Goal: Navigation & Orientation: Find specific page/section

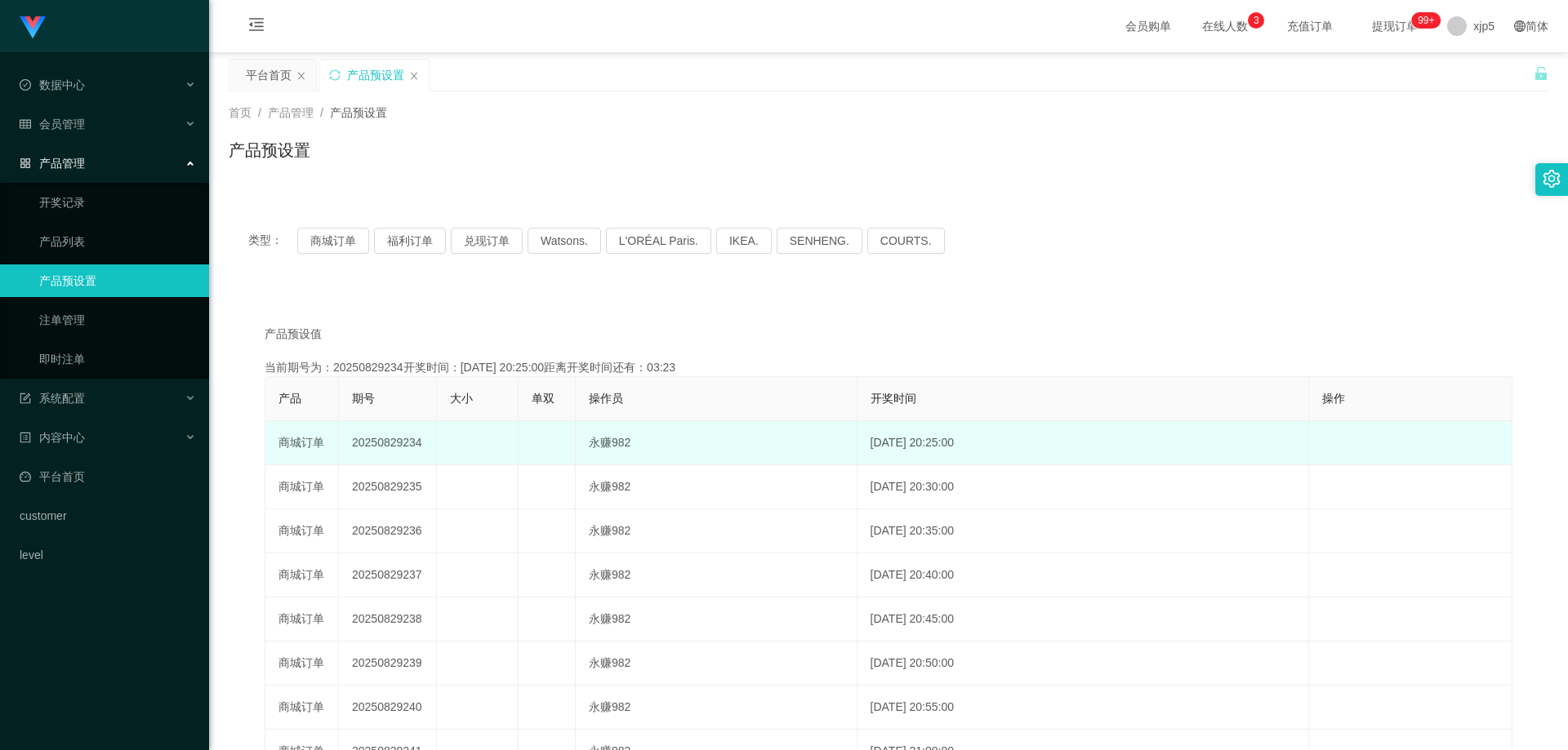
drag, startPoint x: 501, startPoint y: 440, endPoint x: 475, endPoint y: 445, distance: 26.5
click at [500, 440] on td at bounding box center [477, 443] width 81 height 44
click at [475, 445] on td at bounding box center [477, 443] width 81 height 44
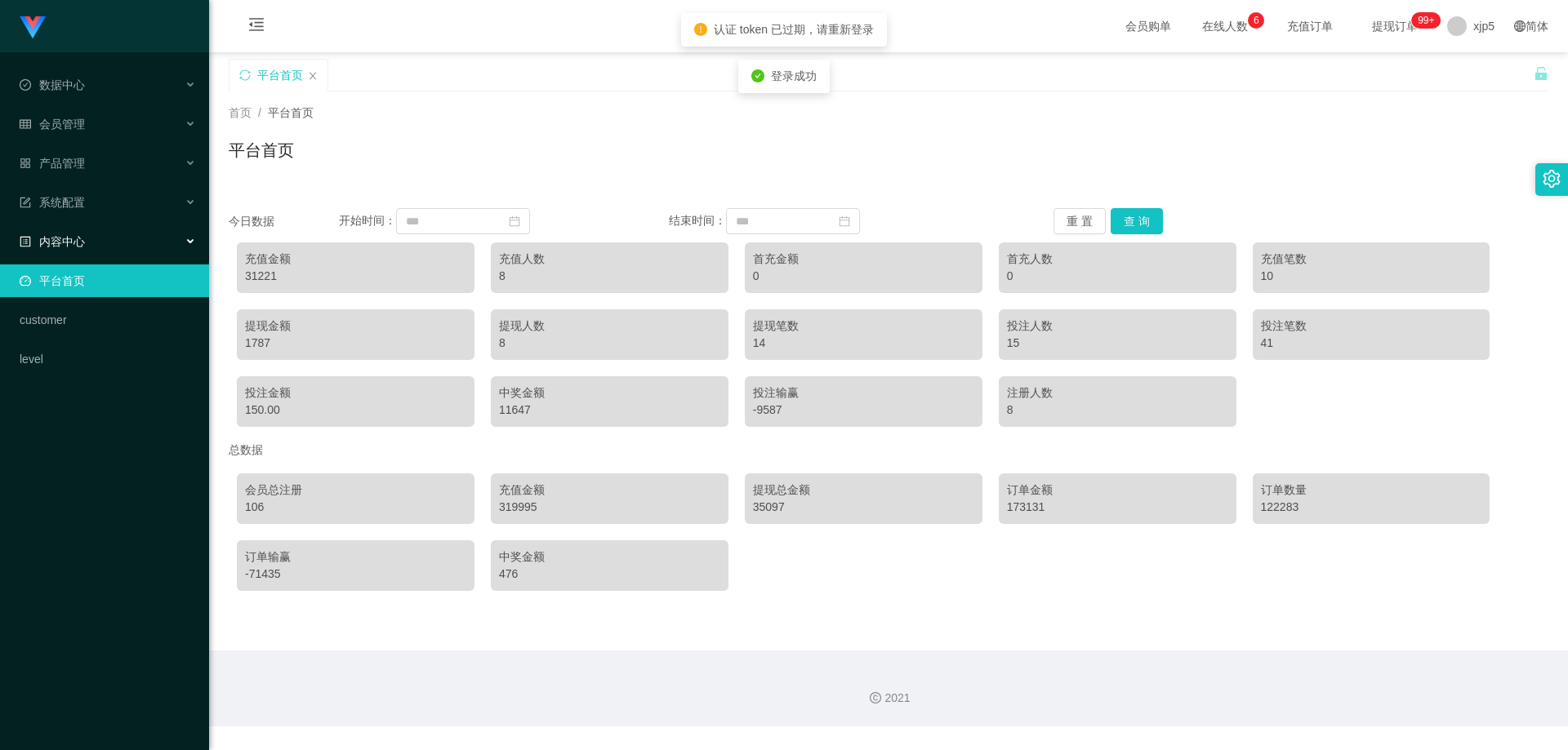
click at [104, 254] on div "内容中心" at bounding box center [104, 241] width 209 height 32
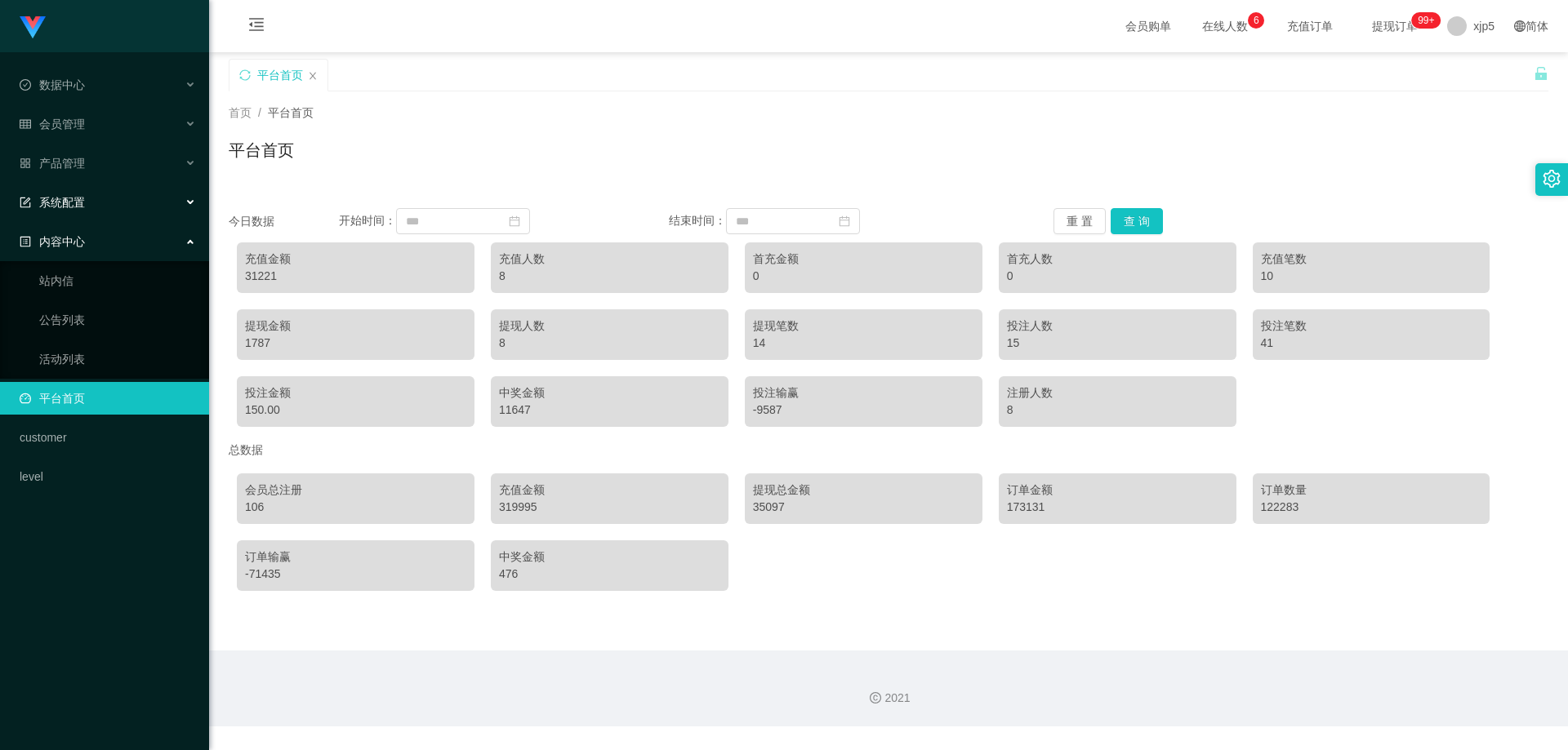
click at [92, 209] on div "系统配置" at bounding box center [104, 202] width 209 height 32
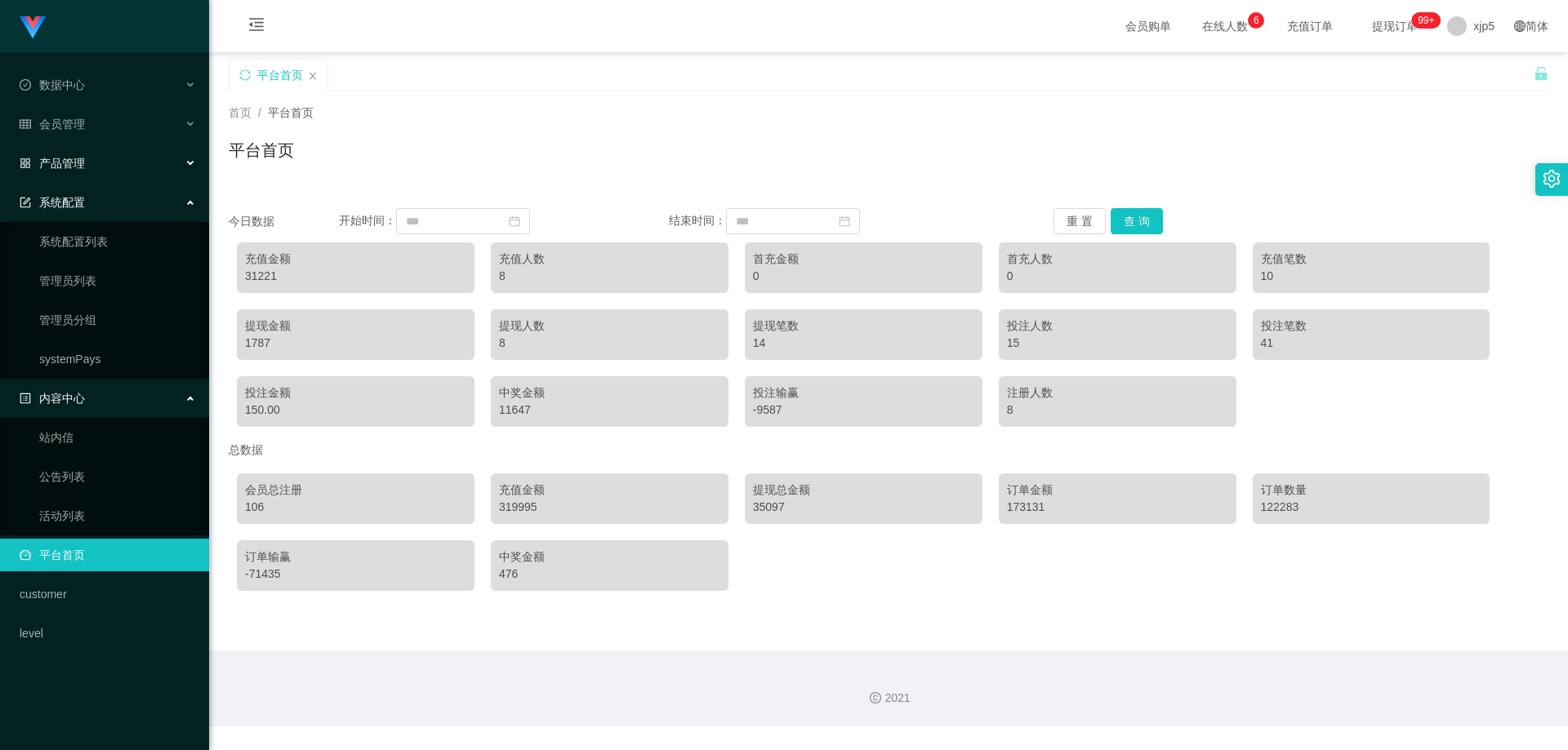
click at [95, 172] on div "产品管理" at bounding box center [104, 163] width 209 height 32
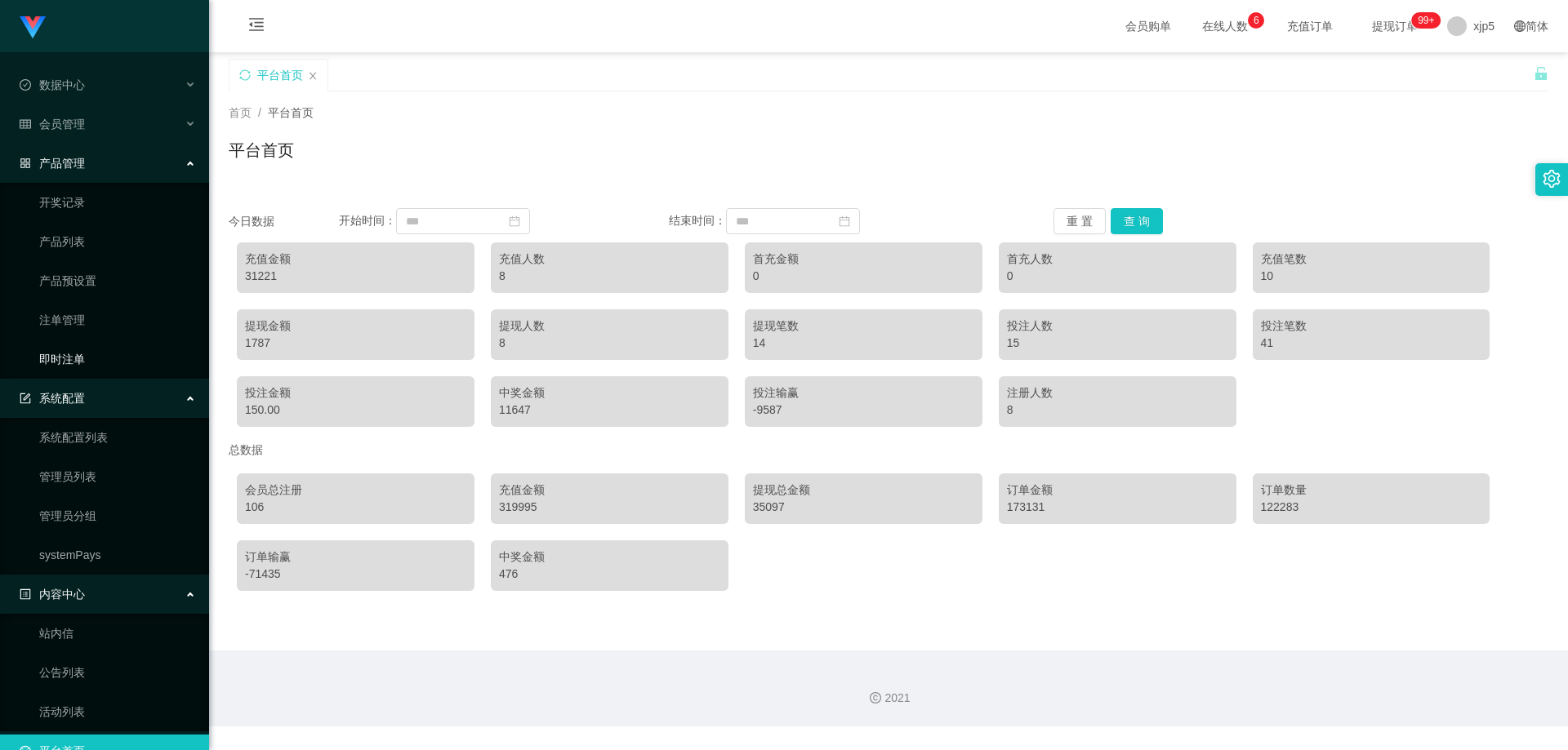
click at [110, 345] on link "即时注单" at bounding box center [118, 358] width 157 height 32
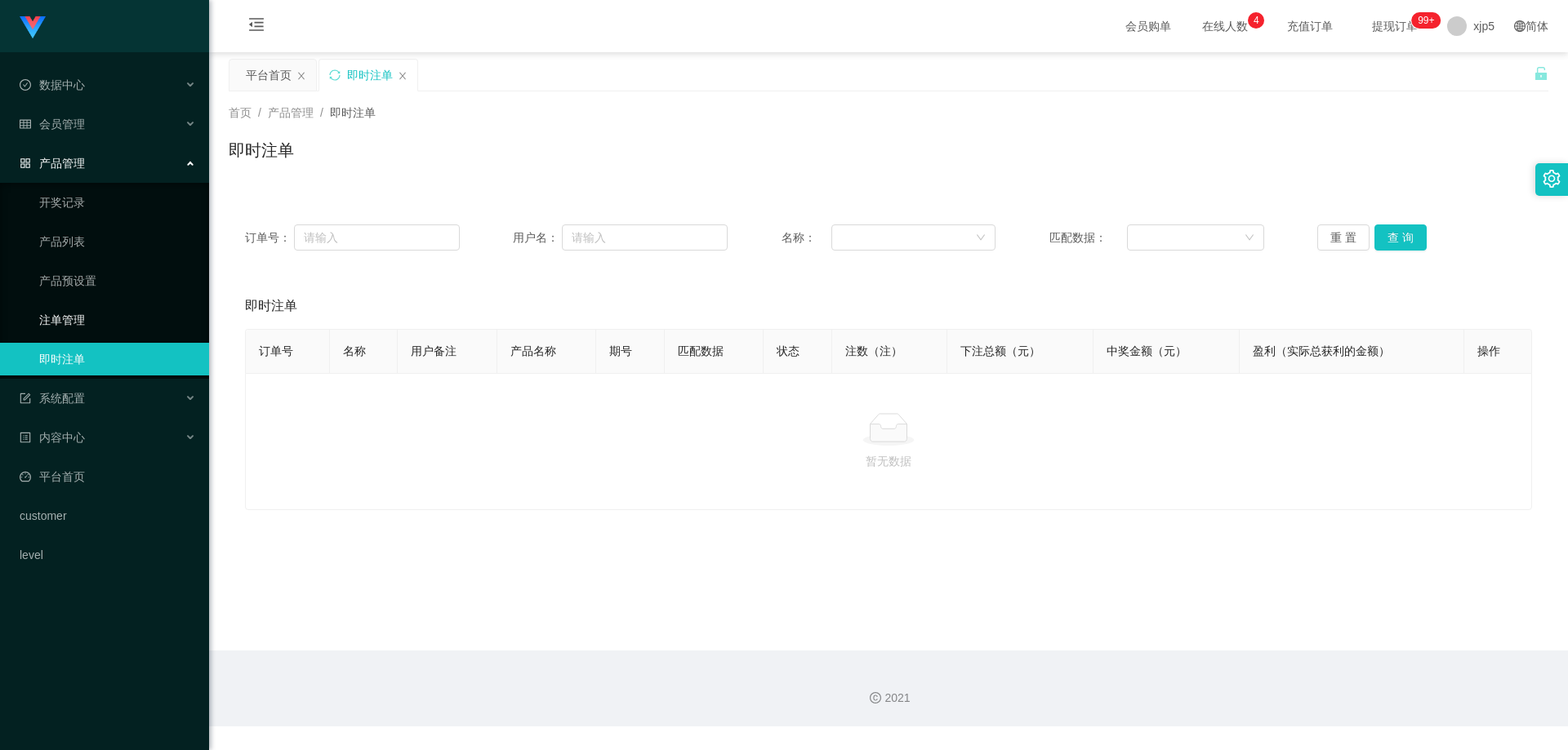
click at [85, 328] on link "注单管理" at bounding box center [118, 319] width 157 height 32
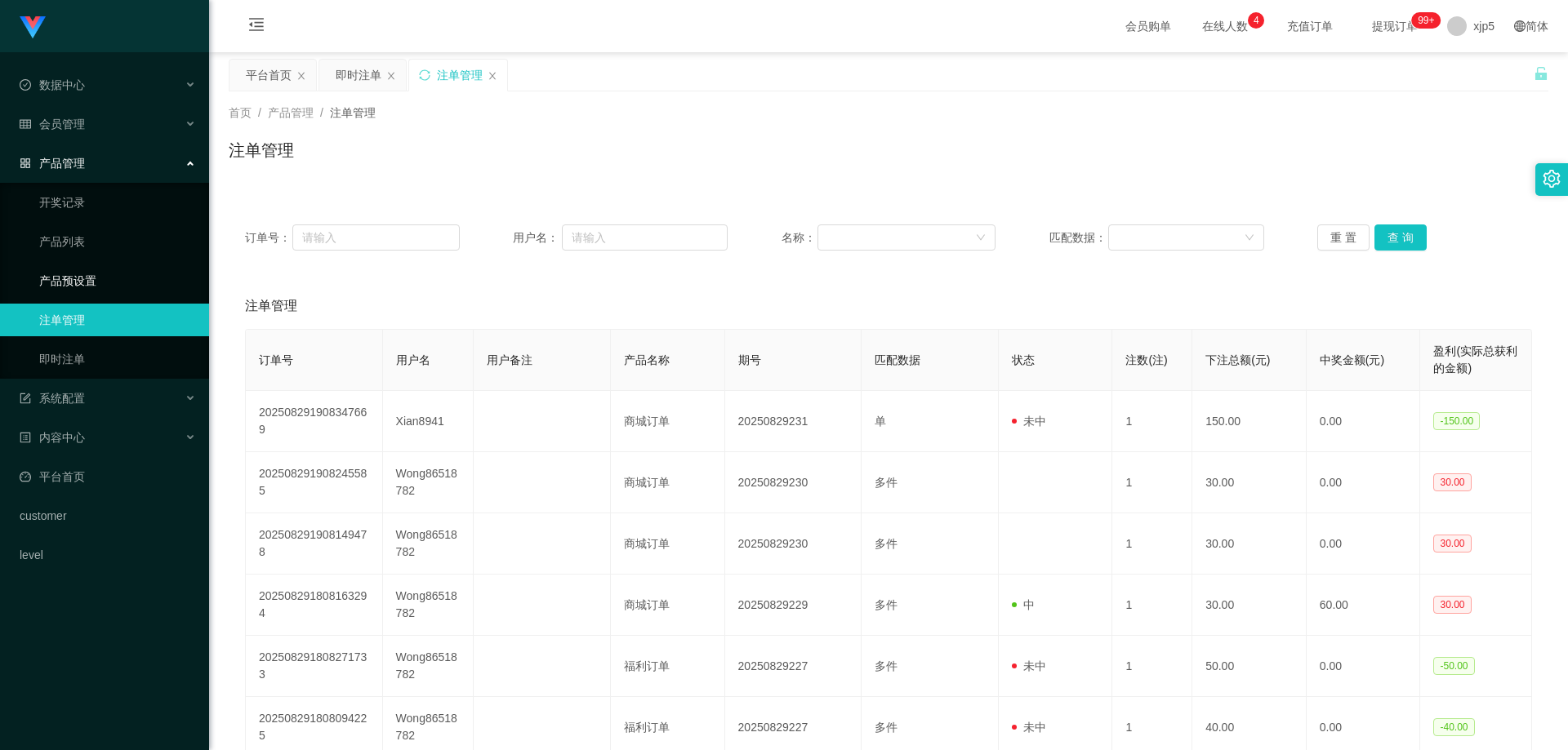
click at [80, 283] on link "产品预设置" at bounding box center [118, 280] width 157 height 32
